Goal: Transaction & Acquisition: Purchase product/service

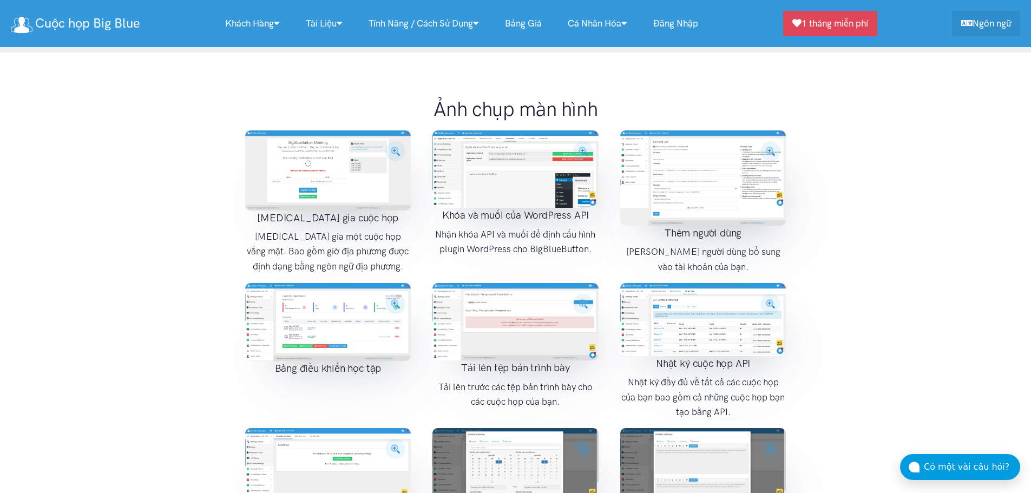
scroll to position [1299, 0]
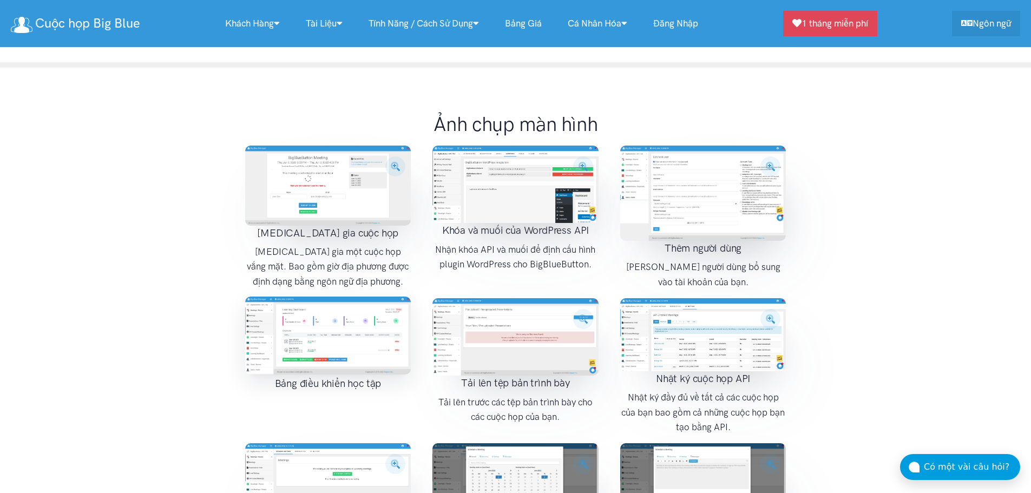
click at [327, 312] on img at bounding box center [328, 336] width 166 height 78
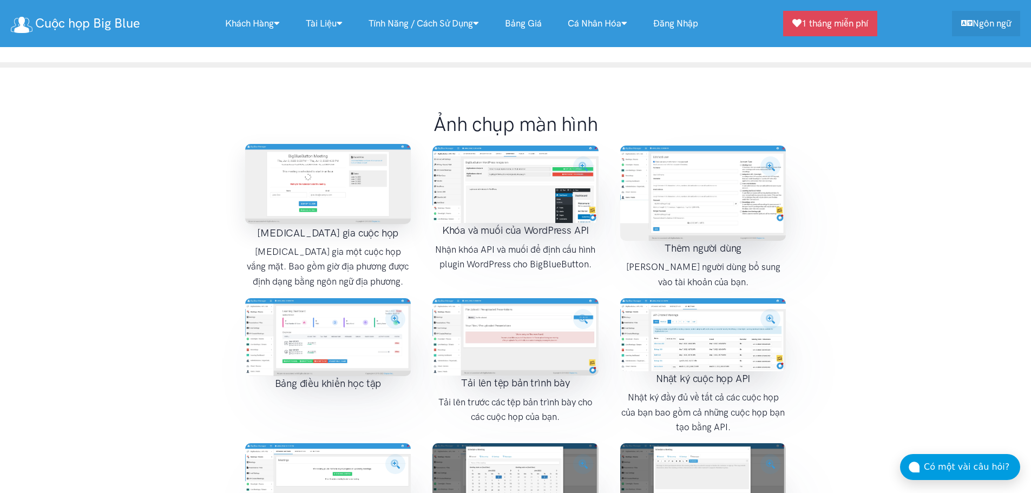
click at [332, 144] on img at bounding box center [328, 184] width 166 height 80
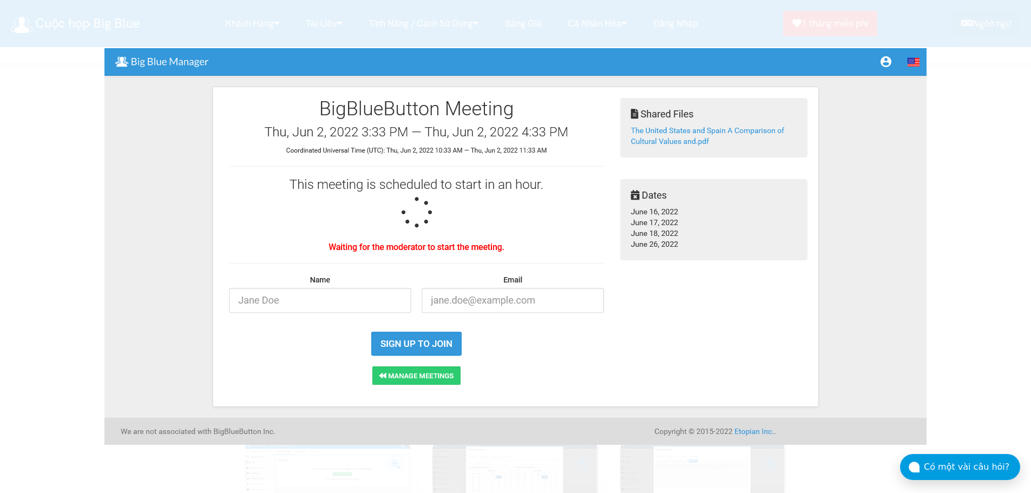
click at [1007, 200] on div at bounding box center [515, 246] width 1031 height 493
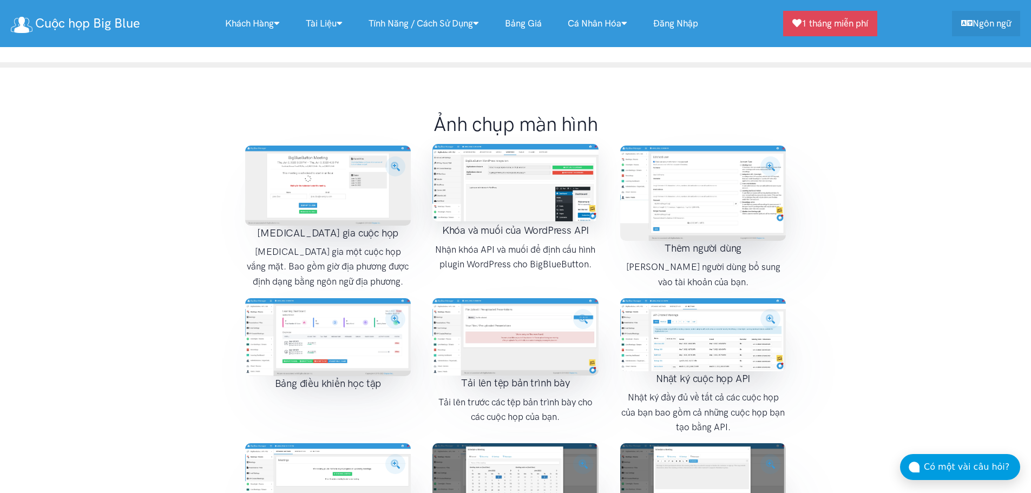
click at [586, 144] on img at bounding box center [515, 182] width 166 height 77
click at [552, 152] on img at bounding box center [515, 182] width 166 height 77
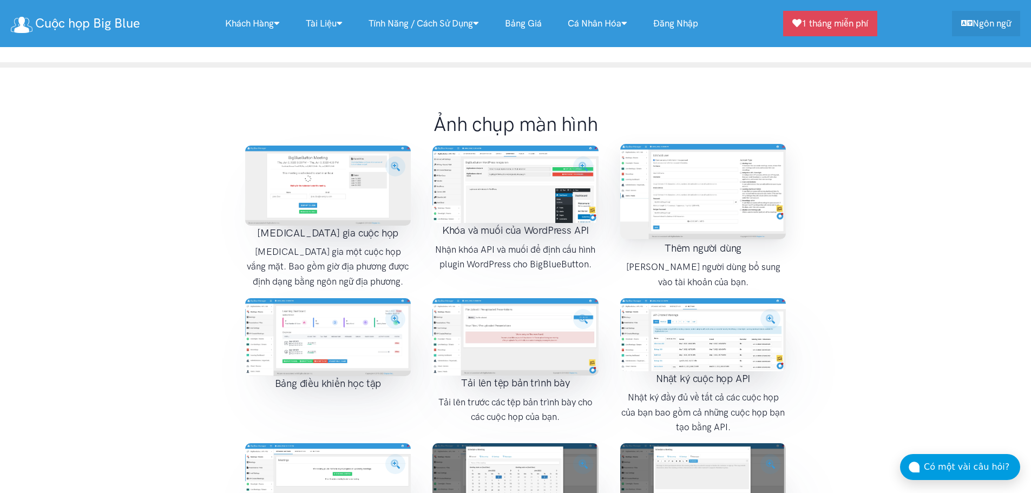
click at [681, 172] on img at bounding box center [703, 191] width 166 height 95
click at [682, 172] on img at bounding box center [703, 191] width 166 height 95
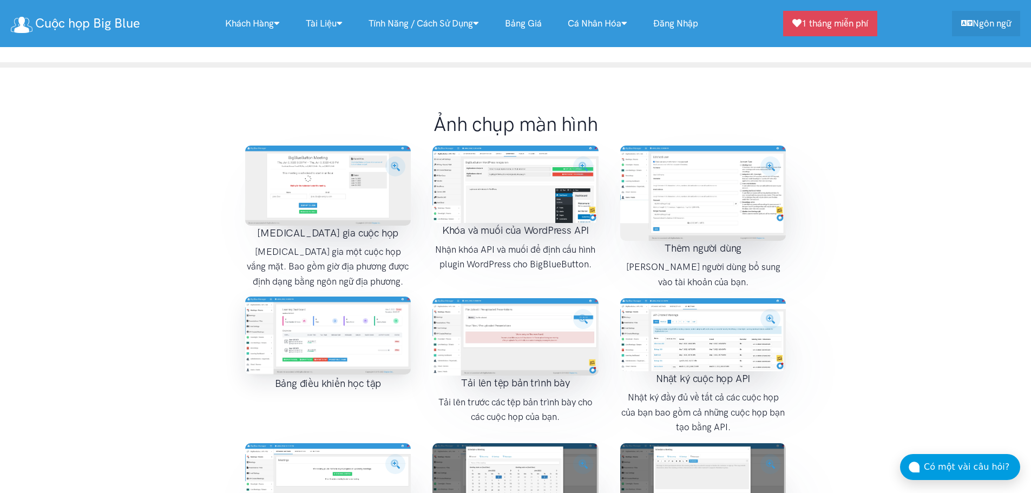
click at [340, 323] on img at bounding box center [328, 336] width 166 height 78
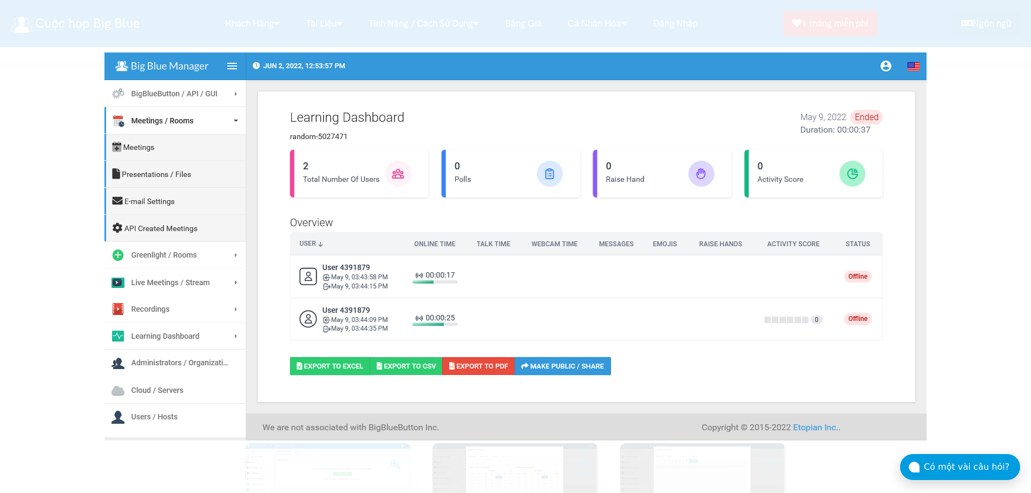
click at [992, 91] on div at bounding box center [515, 246] width 1031 height 493
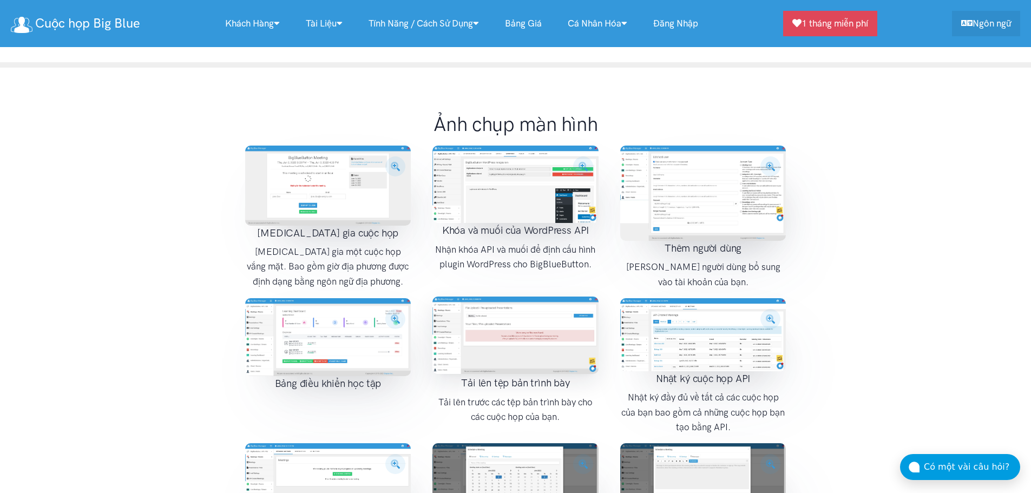
click at [495, 326] on img at bounding box center [515, 336] width 166 height 78
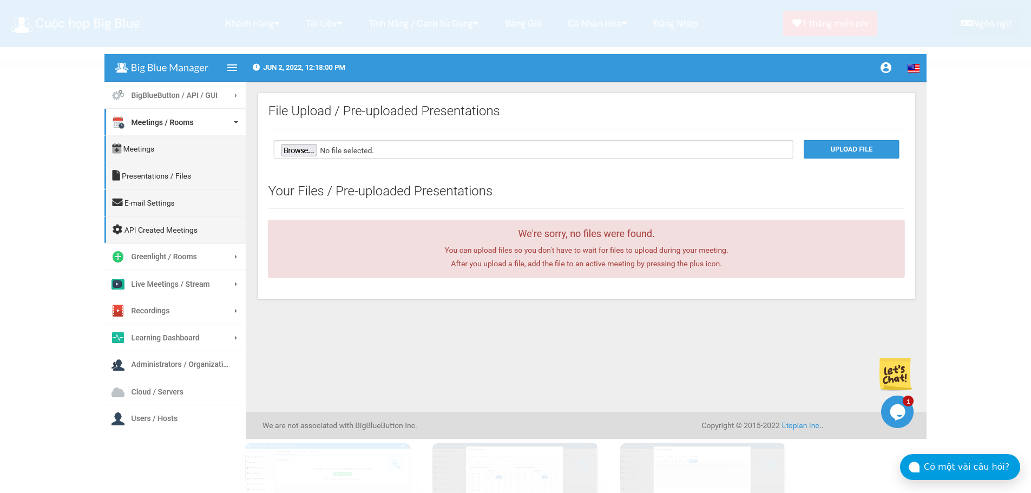
click at [527, 310] on img at bounding box center [515, 246] width 822 height 385
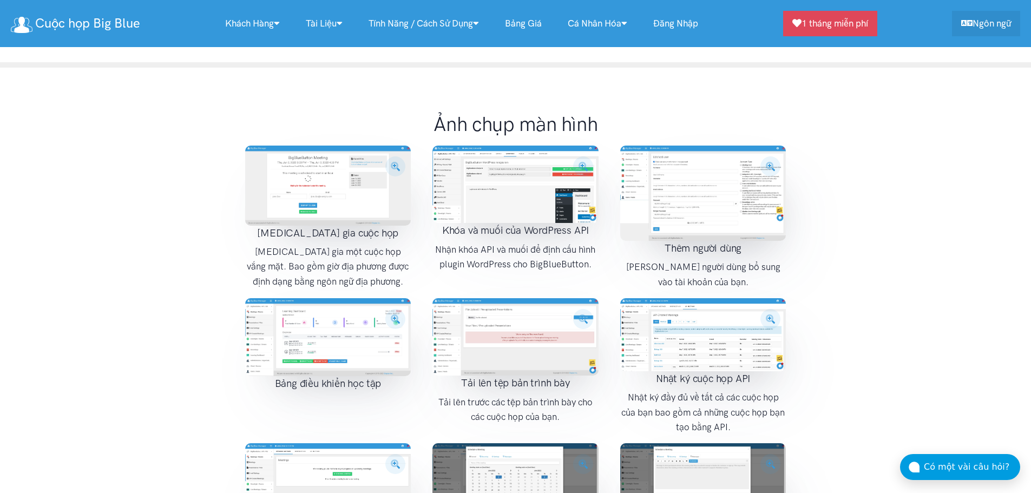
click at [527, 310] on img at bounding box center [515, 337] width 166 height 78
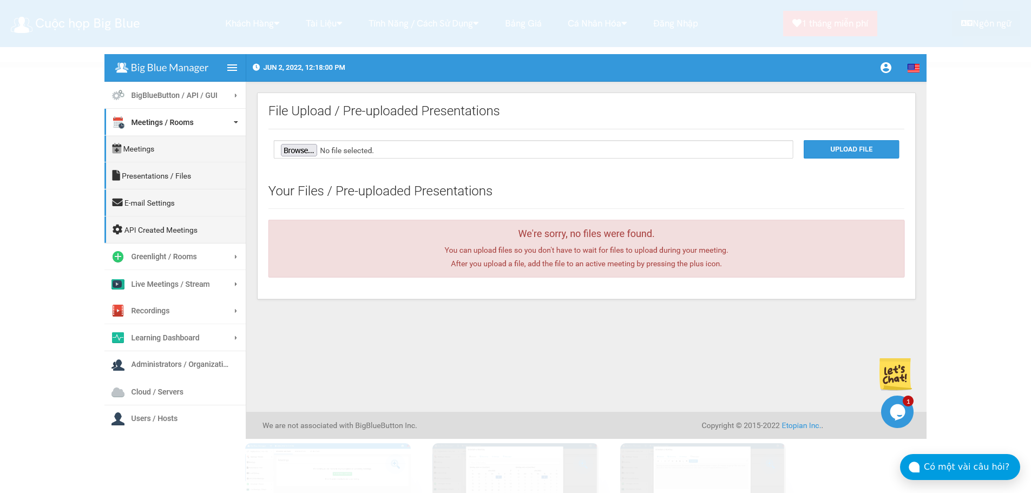
scroll to position [1730, 0]
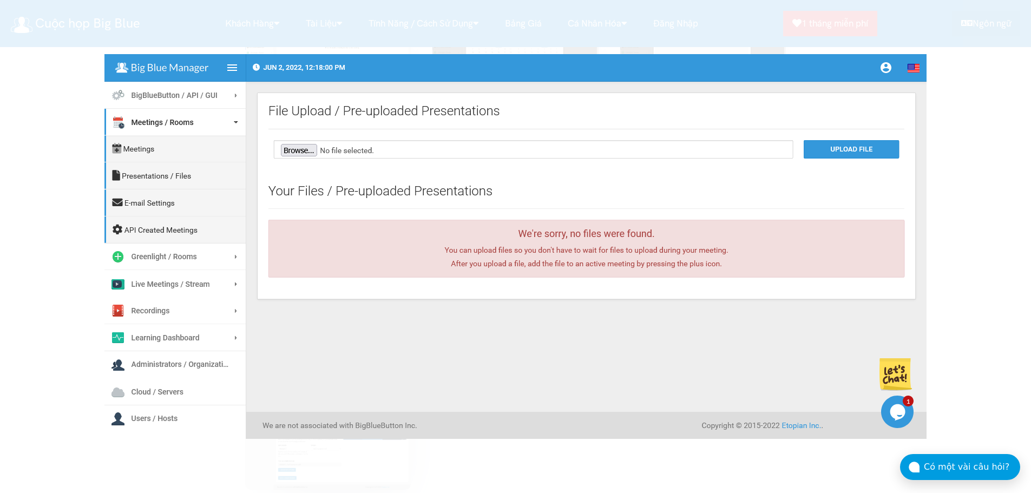
click at [995, 178] on div at bounding box center [515, 246] width 1031 height 493
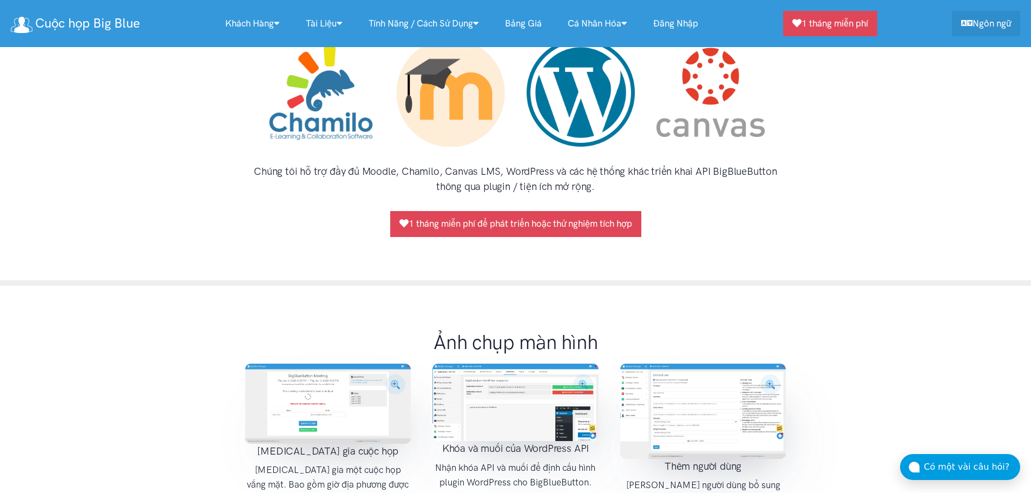
scroll to position [1406, 0]
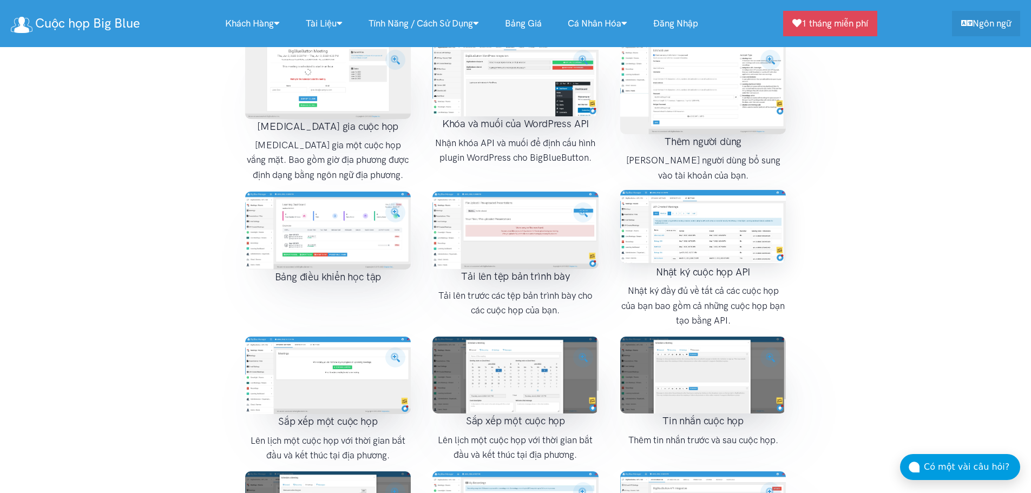
click at [706, 213] on img at bounding box center [703, 226] width 166 height 73
click at [689, 220] on img at bounding box center [703, 226] width 166 height 73
click at [689, 220] on div at bounding box center [515, 246] width 1031 height 493
click at [689, 220] on img at bounding box center [703, 226] width 166 height 73
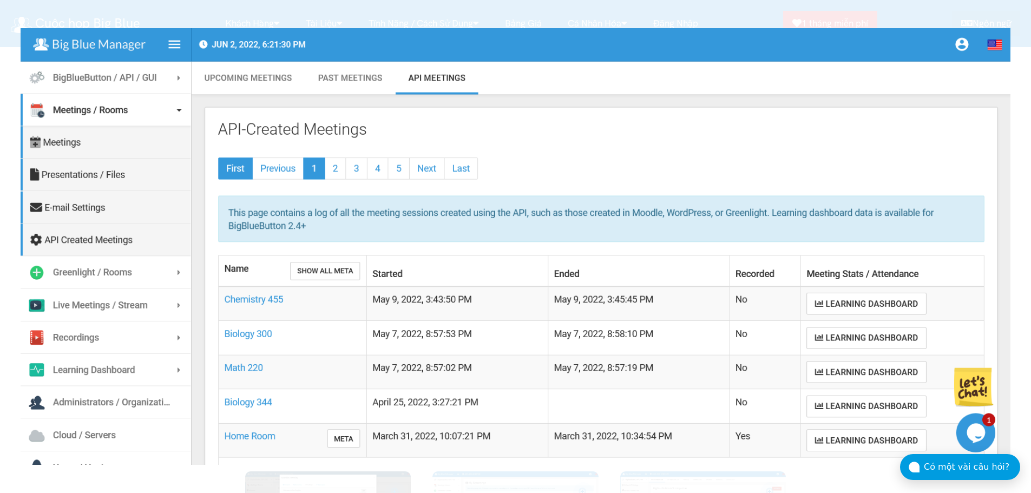
click at [715, 8] on div at bounding box center [515, 246] width 1031 height 493
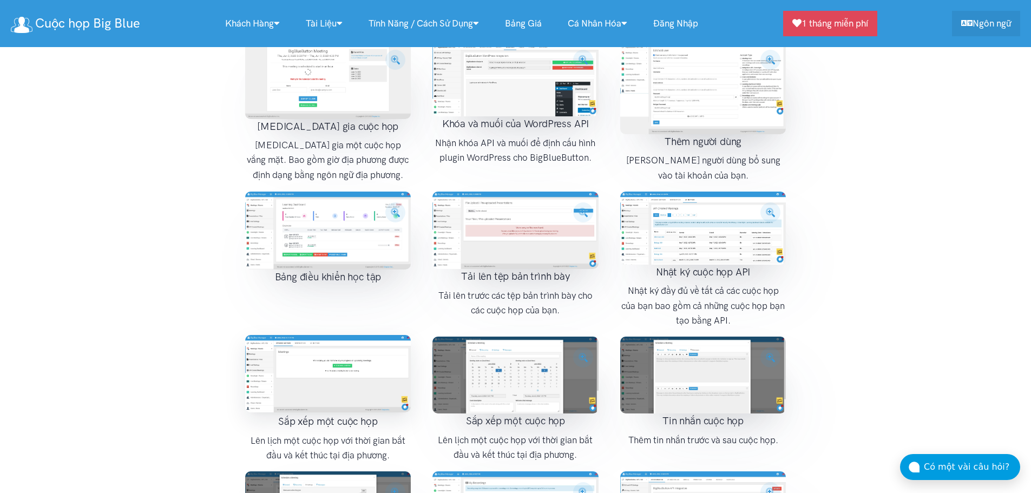
click at [344, 346] on img at bounding box center [328, 373] width 166 height 77
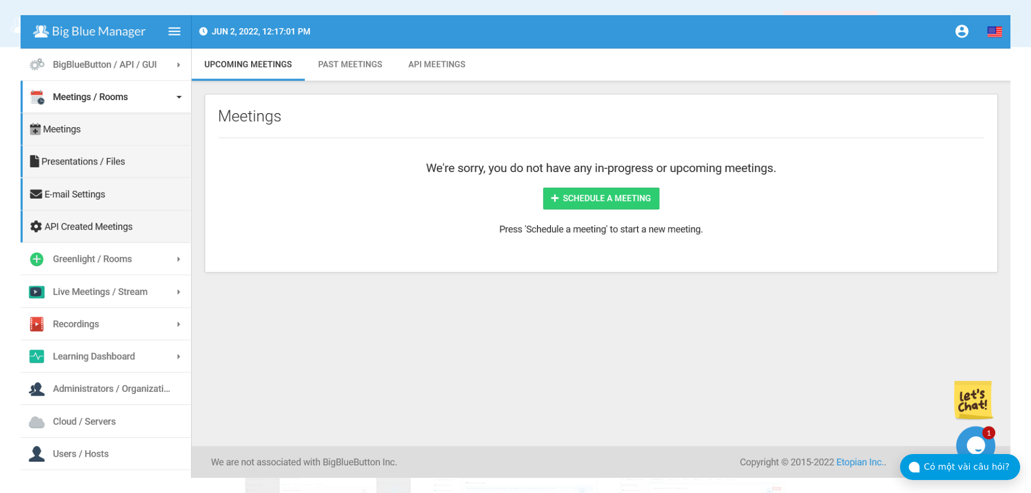
click at [985, 9] on div at bounding box center [515, 246] width 1031 height 493
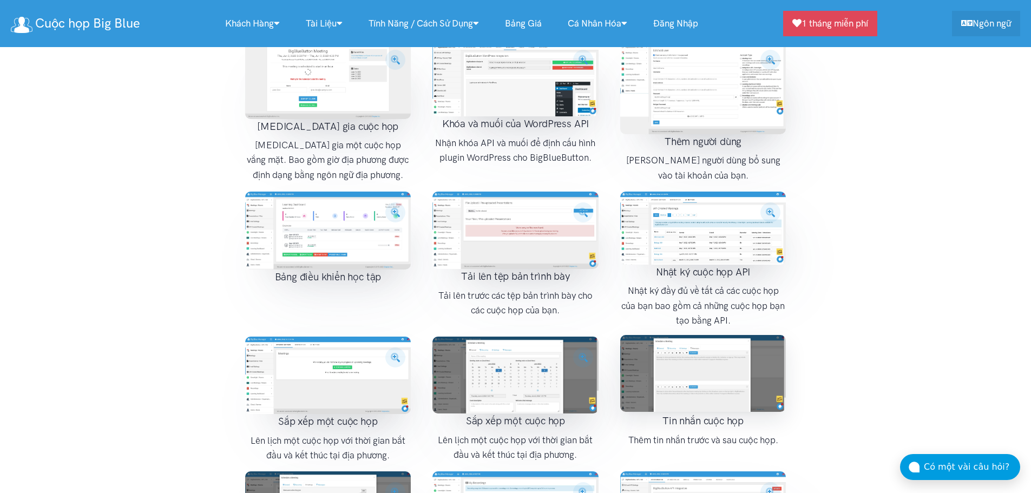
click at [696, 335] on img at bounding box center [703, 373] width 166 height 77
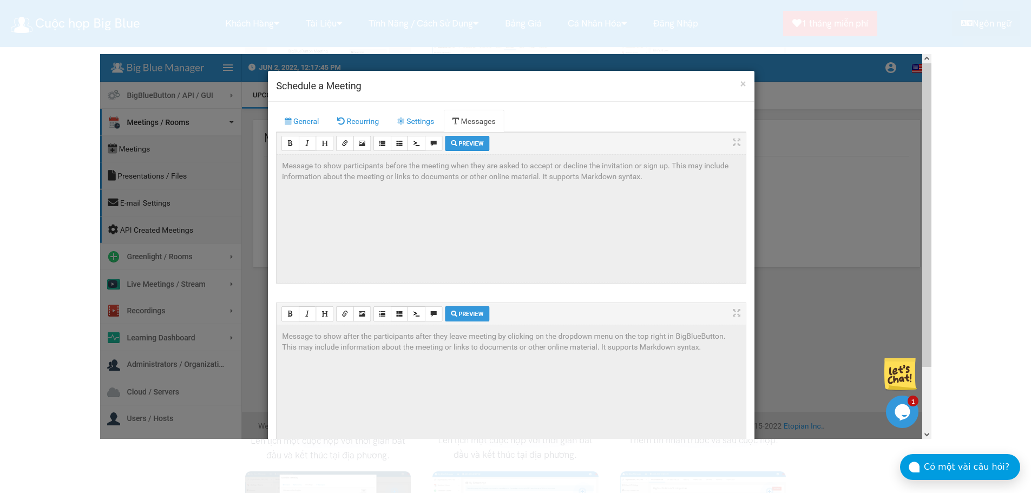
click at [992, 141] on div at bounding box center [515, 246] width 1031 height 493
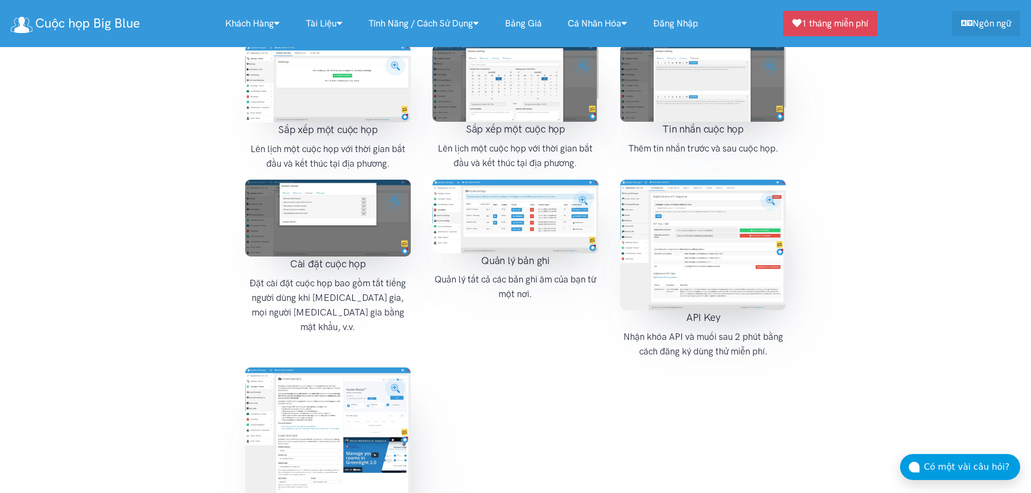
scroll to position [1730, 0]
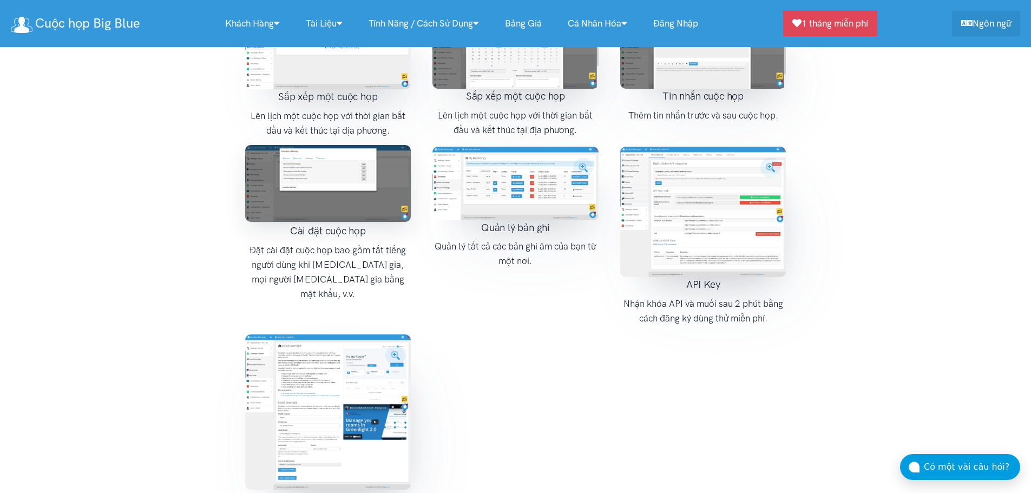
click at [339, 176] on img at bounding box center [328, 183] width 166 height 77
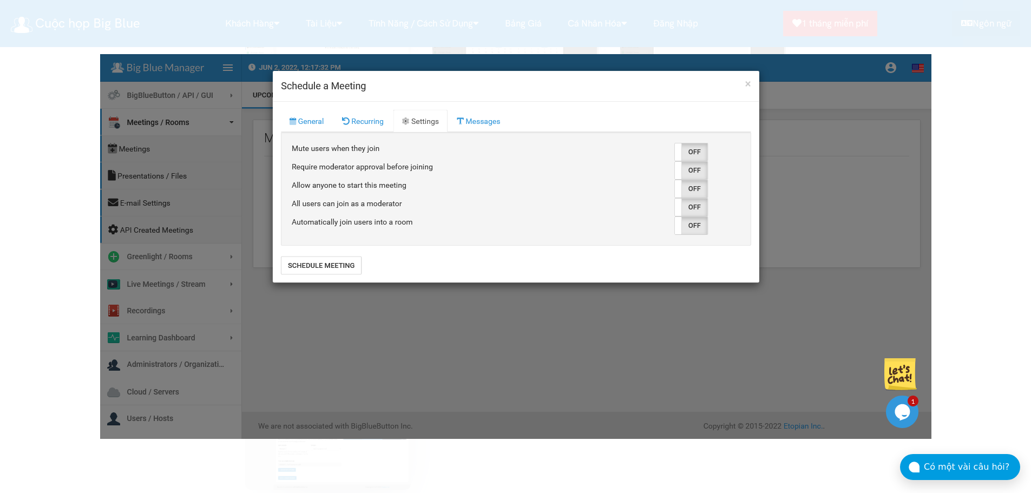
click at [963, 176] on div at bounding box center [515, 246] width 1031 height 493
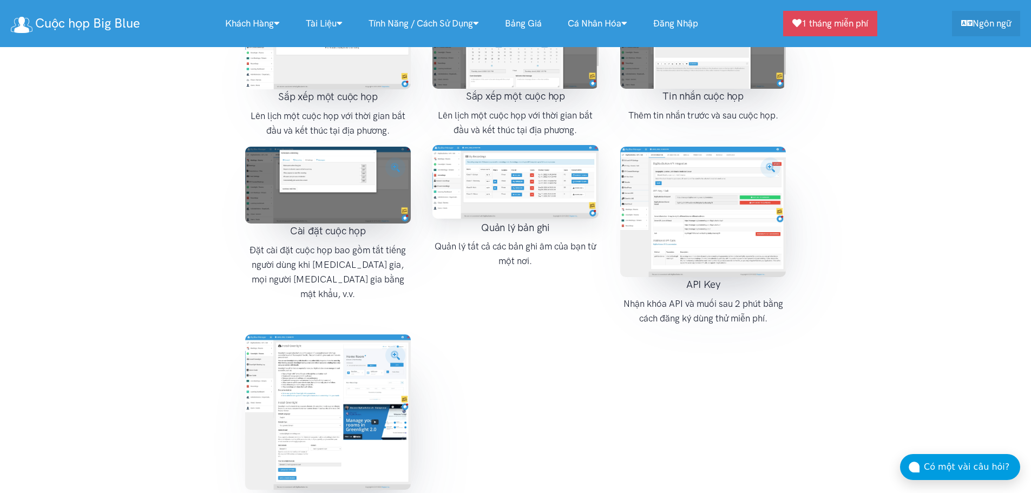
click at [512, 181] on img at bounding box center [515, 181] width 166 height 73
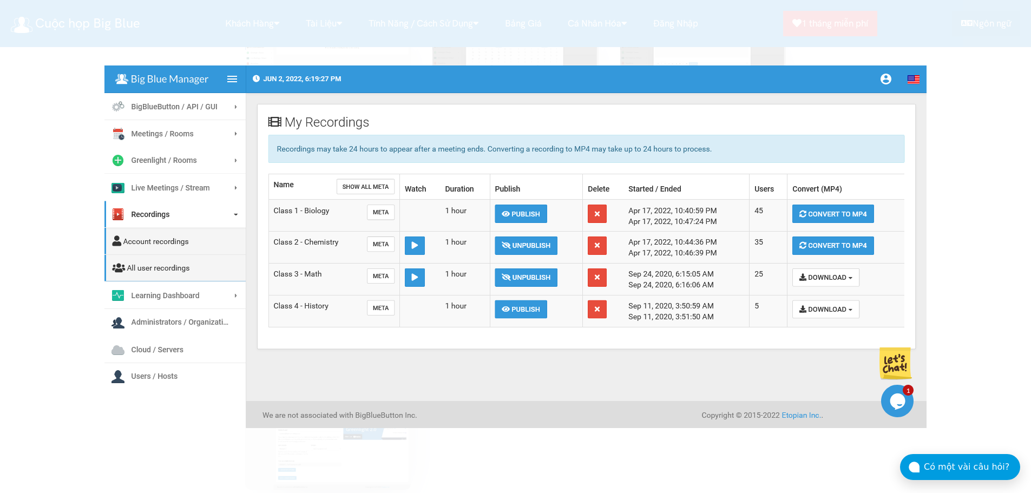
click at [973, 186] on div at bounding box center [515, 246] width 1031 height 493
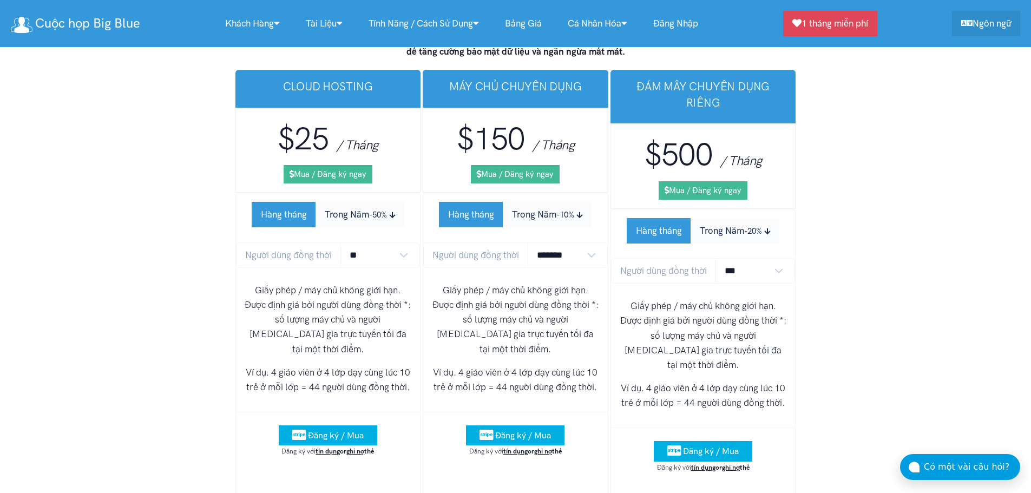
scroll to position [6743, 0]
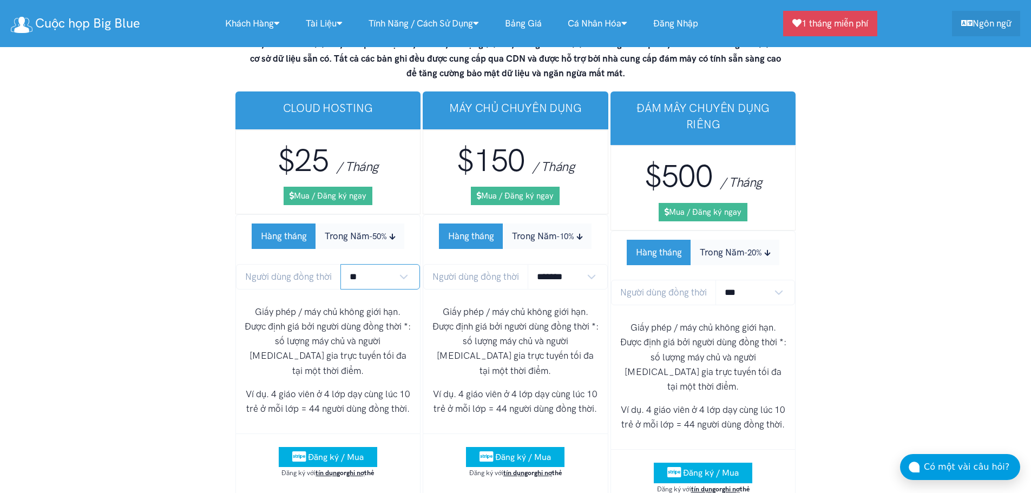
click at [396, 264] on select "** ** ** ** *** ***" at bounding box center [380, 276] width 80 height 25
click at [340, 264] on select "** ** ** ** *** ***" at bounding box center [380, 276] width 80 height 25
click at [391, 234] on icon "Subscription Period" at bounding box center [392, 237] width 6 height 7
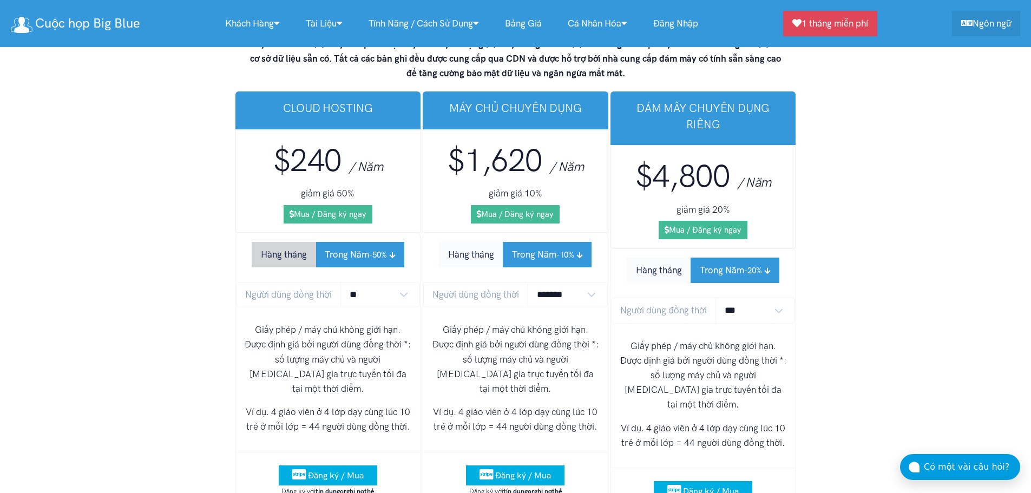
click at [299, 242] on button "Hàng tháng" at bounding box center [284, 254] width 64 height 25
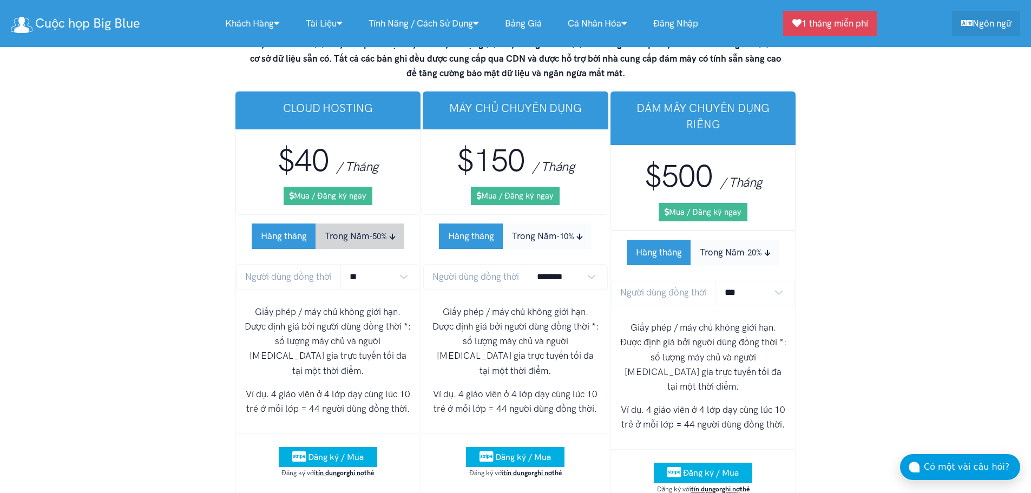
click at [373, 230] on button "Trong Năm -50%" at bounding box center [360, 236] width 89 height 25
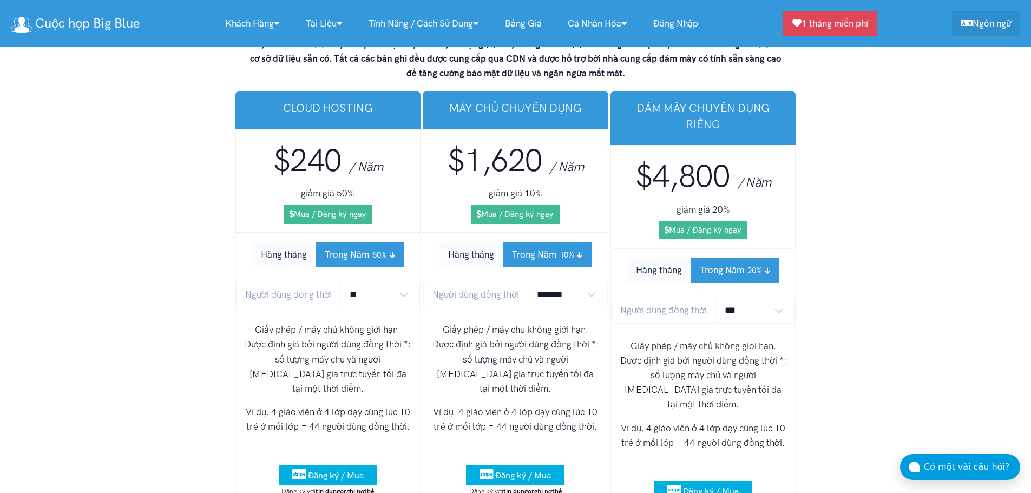
scroll to position [6786, 0]
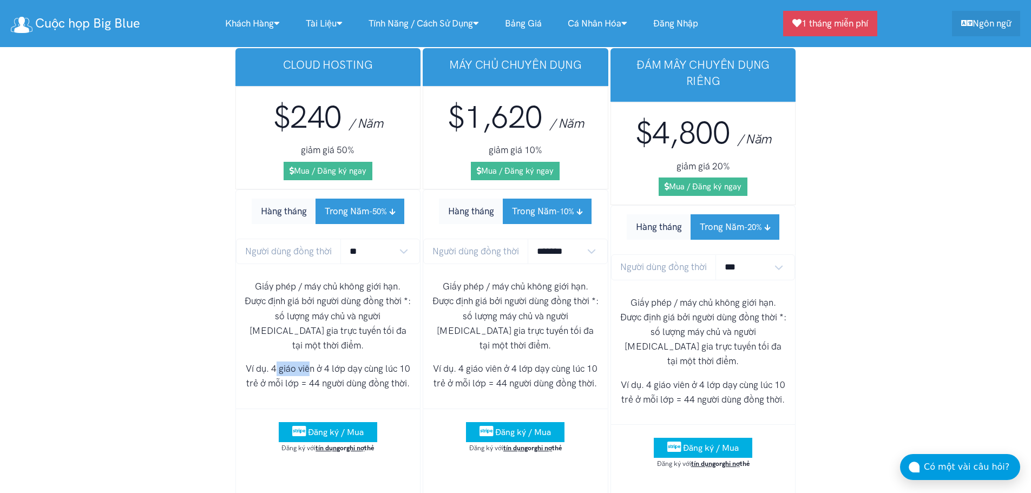
drag, startPoint x: 277, startPoint y: 332, endPoint x: 311, endPoint y: 339, distance: 35.2
click at [309, 362] on p "Ví dụ. 4 giáo viên ở 4 lớp dạy cùng lúc 10 trẻ ở mỗi lớp = 44 người dùng đồng t…" at bounding box center [328, 376] width 167 height 29
click at [334, 362] on p "Ví dụ. 4 giáo viên ở 4 lớp dạy cùng lúc 10 trẻ ở mỗi lớp = 44 người dùng đồng t…" at bounding box center [328, 376] width 167 height 29
drag, startPoint x: 325, startPoint y: 336, endPoint x: 363, endPoint y: 337, distance: 37.4
click at [363, 362] on p "Ví dụ. 4 giáo viên ở 4 lớp dạy cùng lúc 10 trẻ ở mỗi lớp = 44 người dùng đồng t…" at bounding box center [328, 376] width 167 height 29
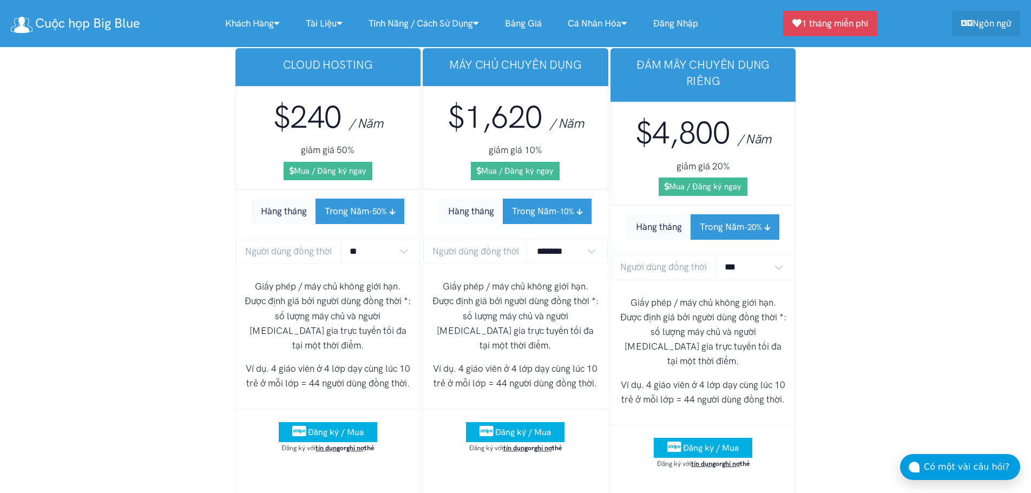
click at [401, 362] on p "Ví dụ. 4 giáo viên ở 4 lớp dạy cùng lúc 10 trẻ ở mỗi lớp = 44 người dùng đồng t…" at bounding box center [328, 376] width 167 height 29
click at [290, 199] on button "Hàng tháng" at bounding box center [284, 211] width 64 height 25
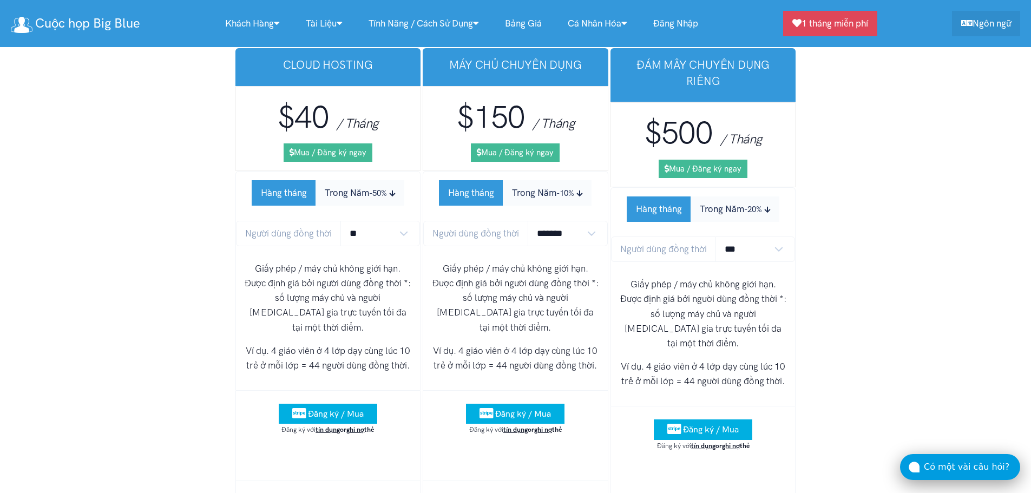
click at [955, 466] on div "Có một vài câu hỏi?" at bounding box center [972, 467] width 96 height 14
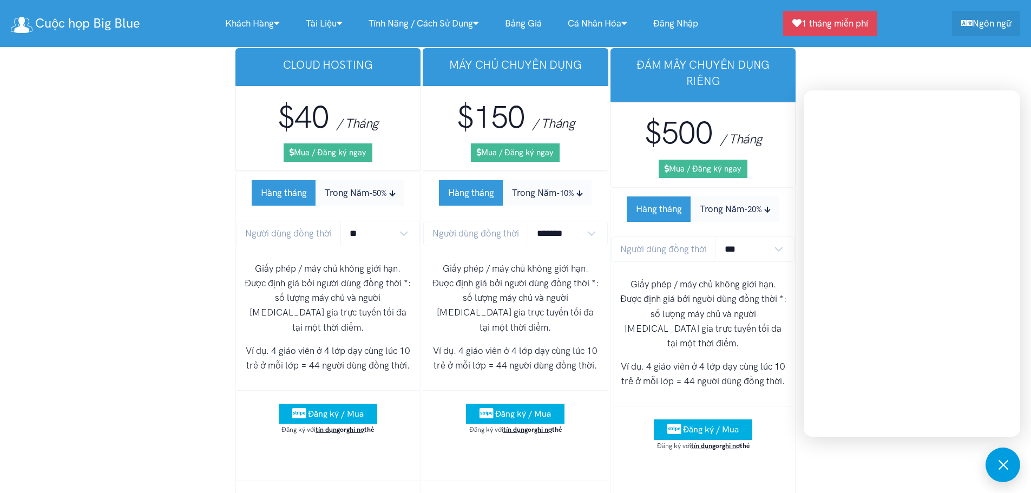
click at [1009, 470] on button at bounding box center [1003, 465] width 35 height 35
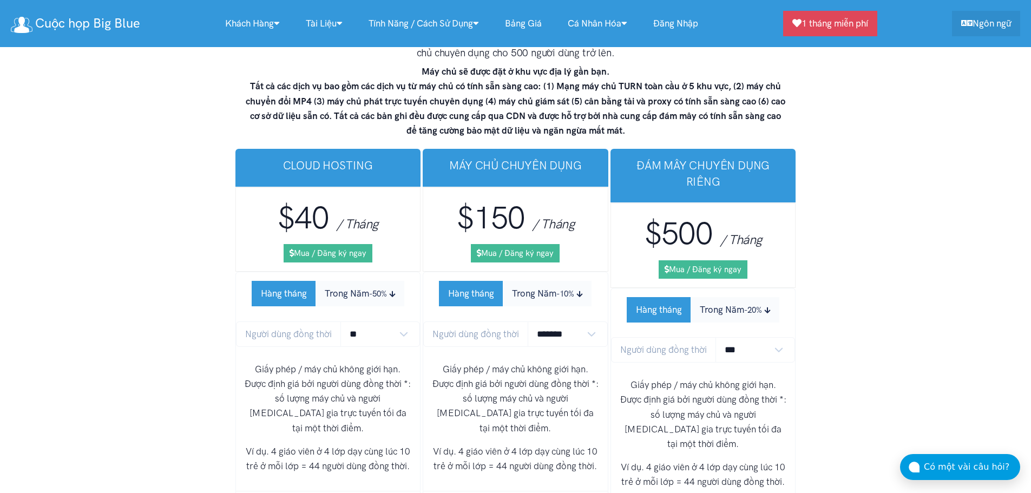
scroll to position [6634, 0]
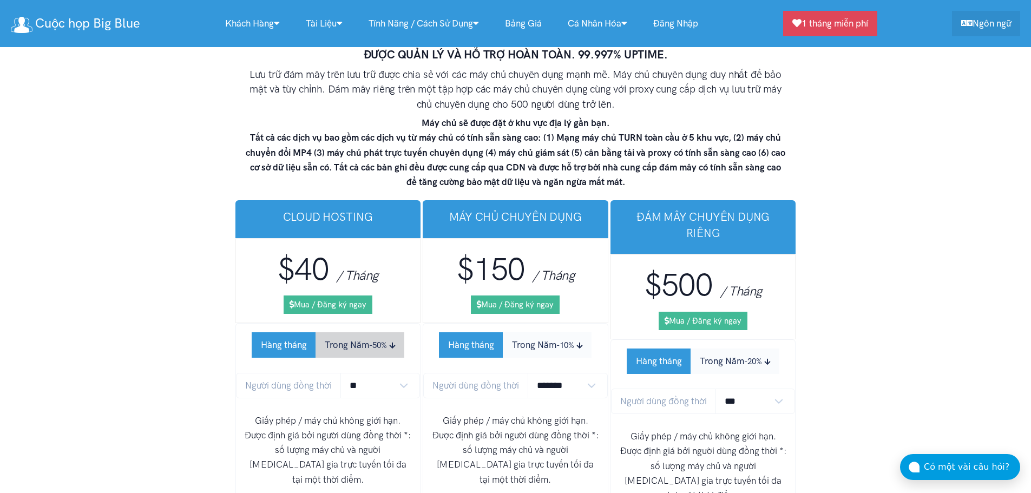
click at [386, 340] on small "-50%" at bounding box center [378, 345] width 18 height 10
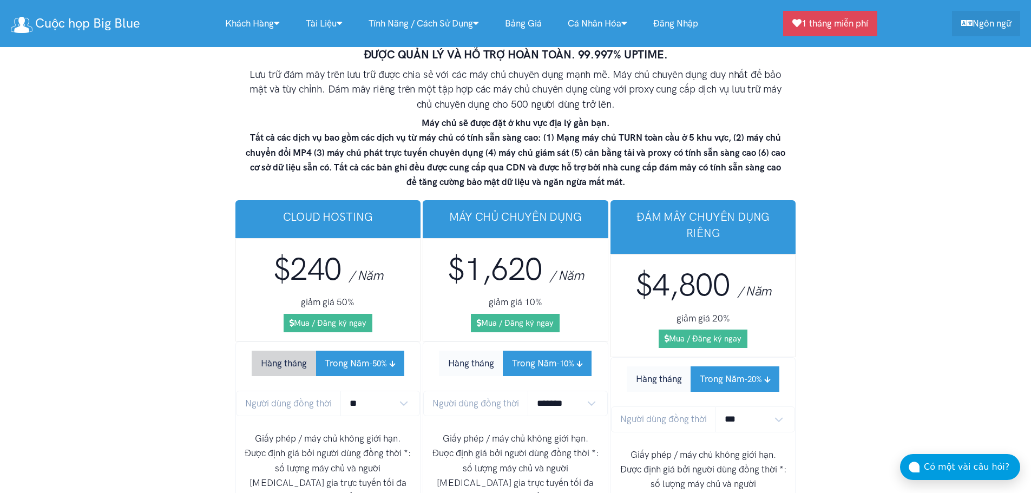
click at [276, 351] on button "Hàng tháng" at bounding box center [284, 363] width 64 height 25
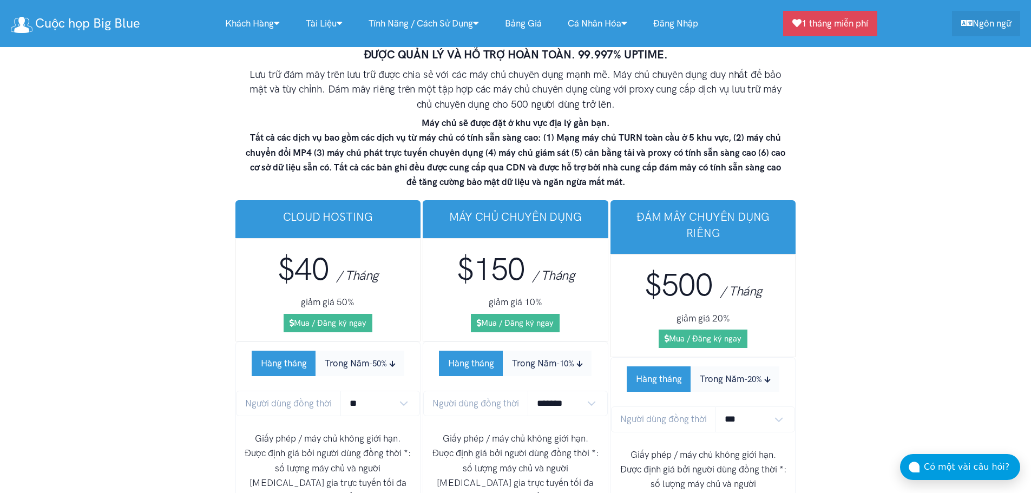
click at [372, 382] on li "Hàng tháng Trong Năm -50% Người dùng đồng thời ** ** ** ** *** *** Giấy phép / …" at bounding box center [328, 452] width 186 height 220
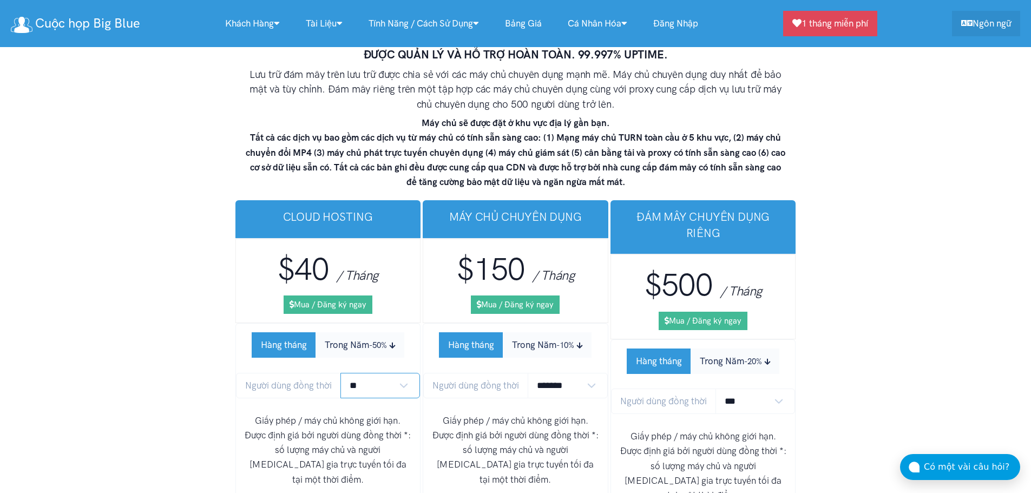
click at [373, 373] on select "** ** ** ** *** ***" at bounding box center [380, 385] width 80 height 25
select select "*"
click at [340, 373] on select "** ** ** ** *** ***" at bounding box center [380, 385] width 80 height 25
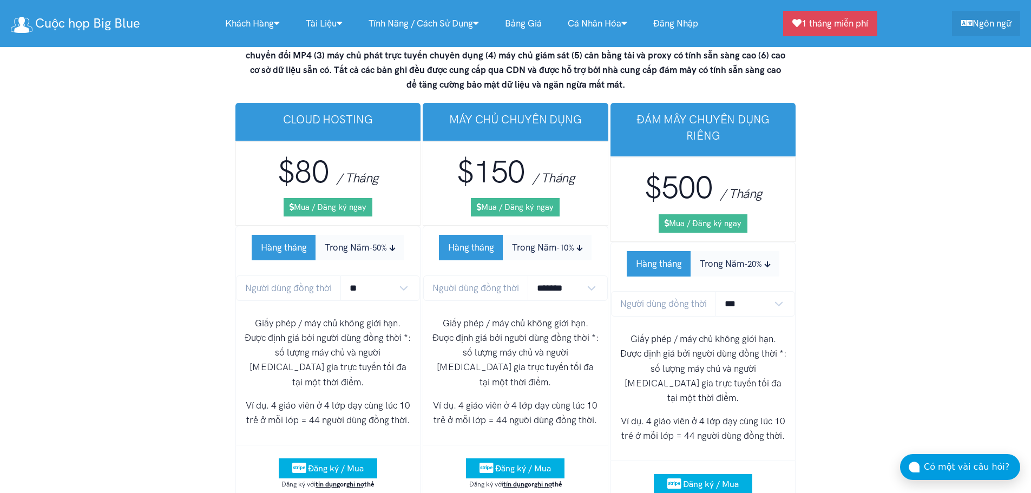
scroll to position [6753, 0]
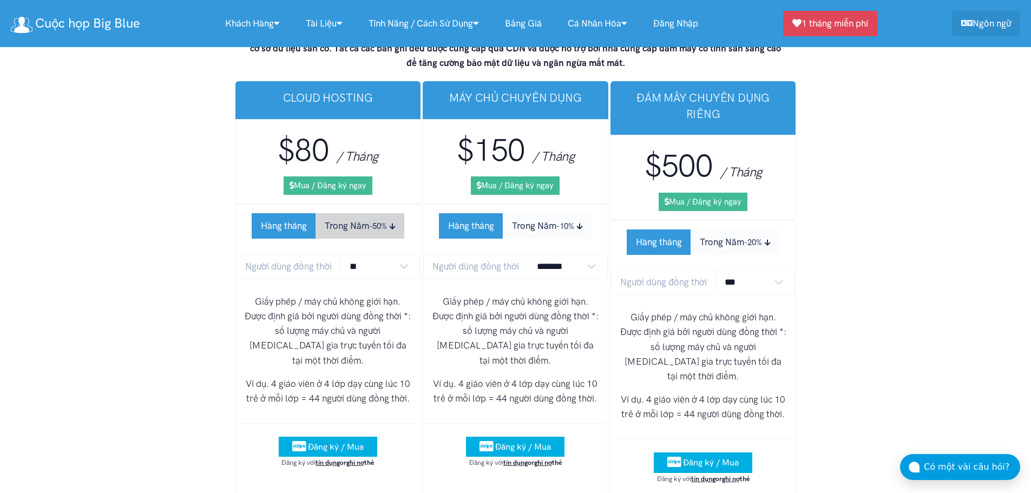
click at [376, 221] on small "-50%" at bounding box center [378, 226] width 18 height 10
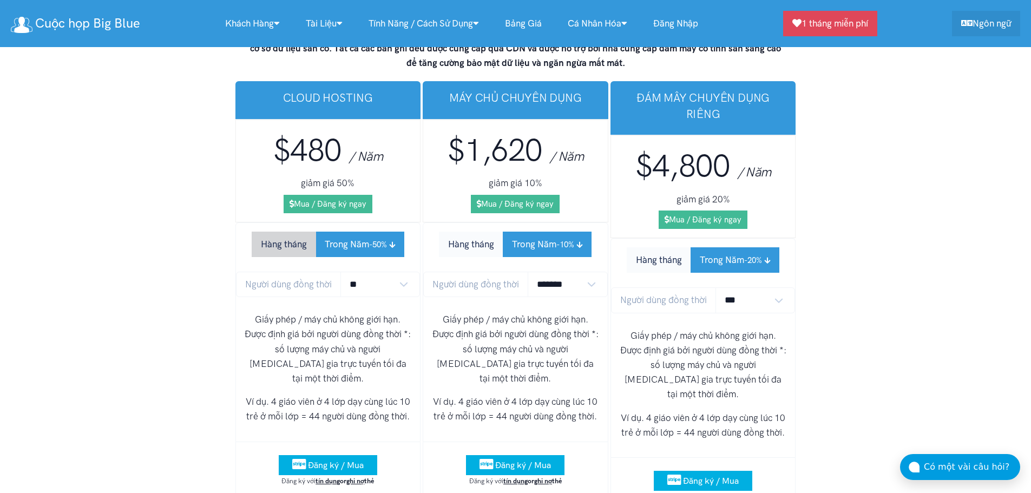
click at [286, 232] on button "Hàng tháng" at bounding box center [284, 244] width 64 height 25
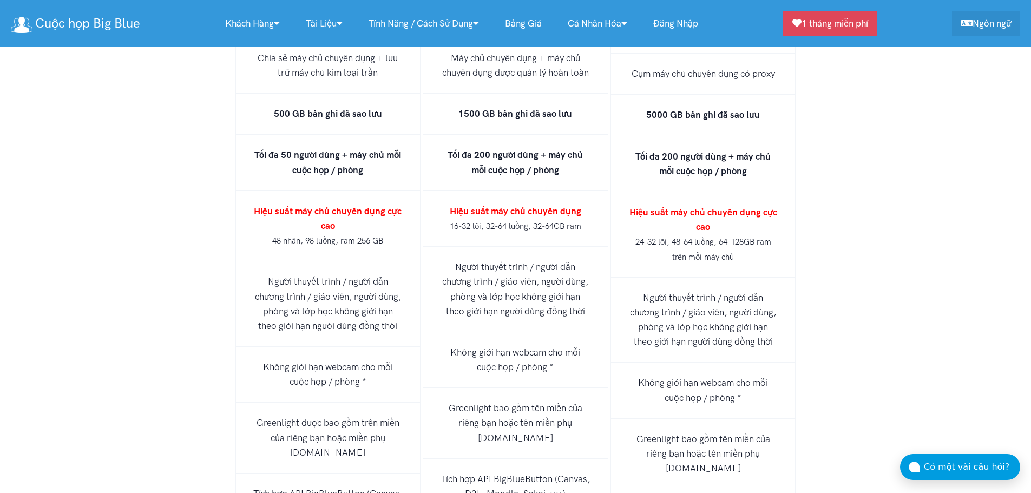
scroll to position [7251, 0]
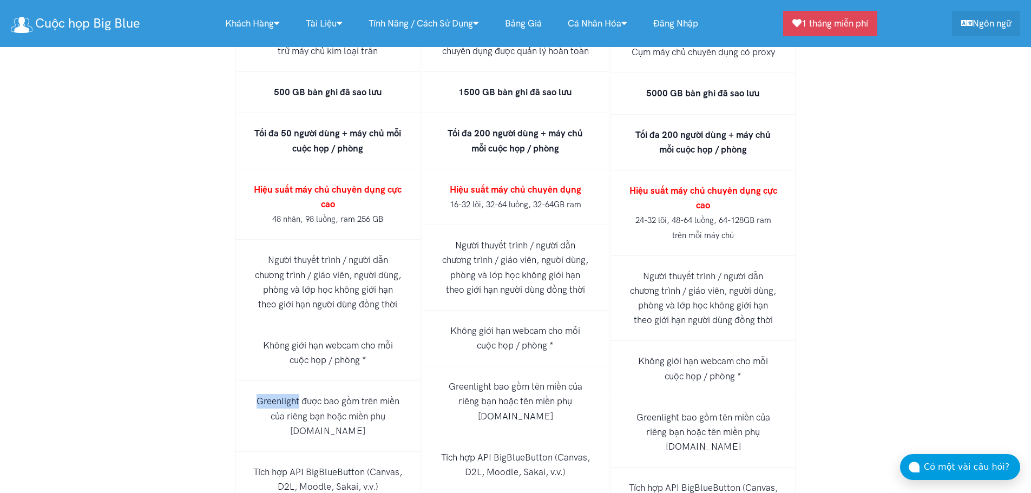
drag, startPoint x: 298, startPoint y: 368, endPoint x: 253, endPoint y: 368, distance: 44.9
click at [253, 381] on li "Greenlight được bao gồm trên miền của riêng bạn hoặc miền phụ [DOMAIN_NAME]" at bounding box center [328, 416] width 186 height 71
copy li "Greenlight"
click at [325, 411] on li "Greenlight được bao gồm trên miền của riêng bạn hoặc miền phụ [DOMAIN_NAME]" at bounding box center [328, 416] width 186 height 71
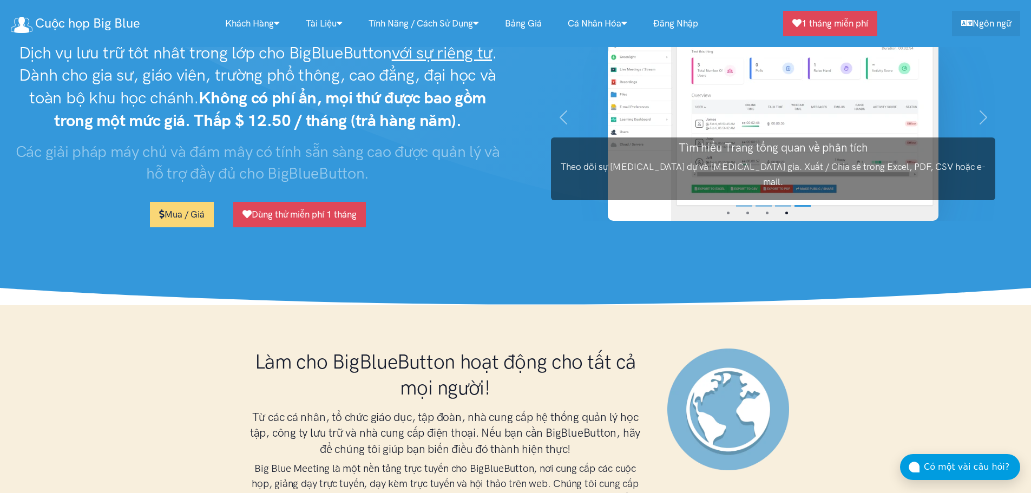
scroll to position [0, 0]
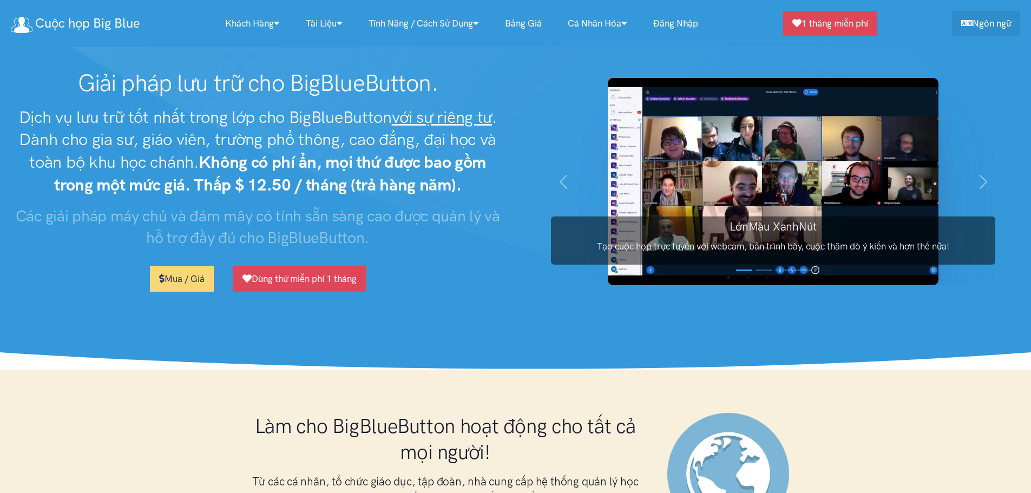
scroll to position [6554, 0]
